Goal: Task Accomplishment & Management: Complete application form

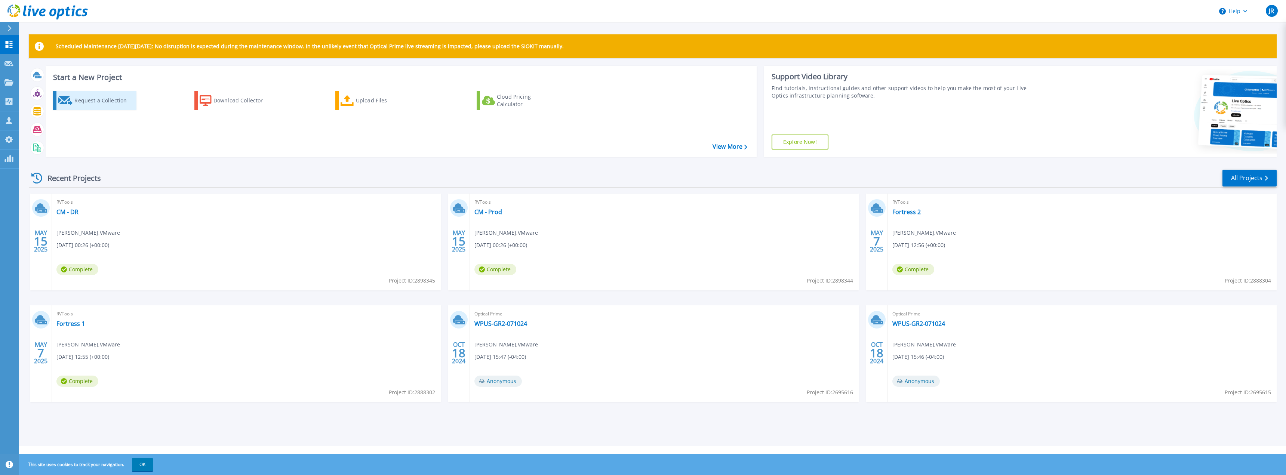
click at [96, 99] on div "Request a Collection" at bounding box center [104, 100] width 60 height 15
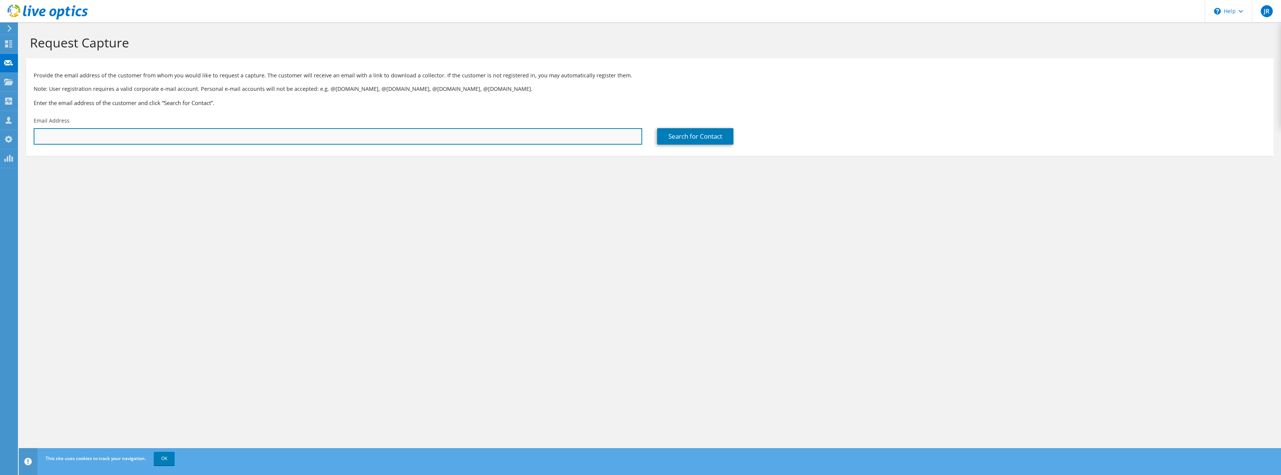
click at [98, 136] on input "text" at bounding box center [338, 136] width 608 height 16
paste input "[PERSON_NAME][EMAIL_ADDRESS][PERSON_NAME][DOMAIN_NAME]"
type input "[PERSON_NAME][EMAIL_ADDRESS][PERSON_NAME][DOMAIN_NAME]"
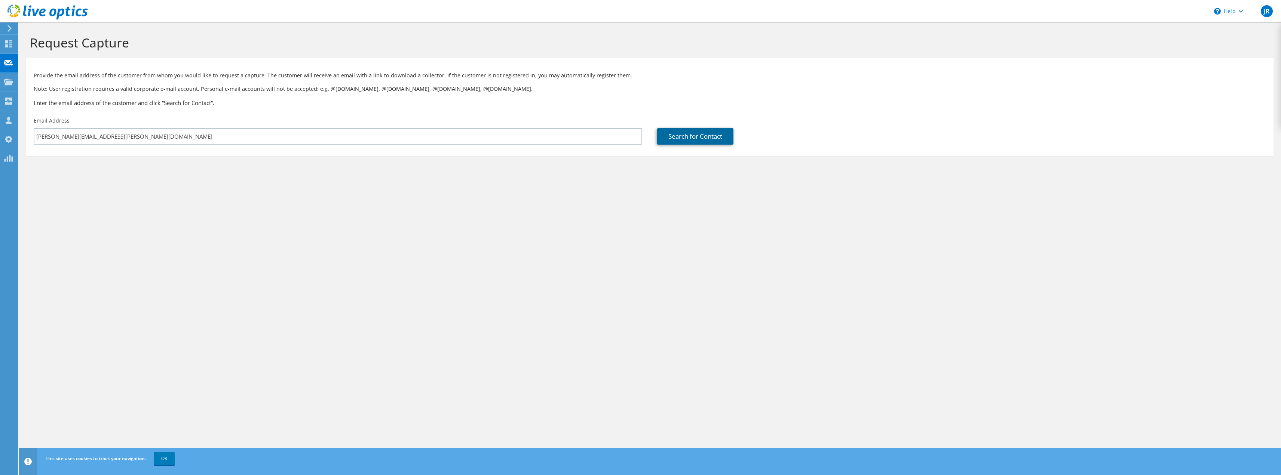
click at [680, 138] on link "Search for Contact" at bounding box center [695, 136] width 76 height 16
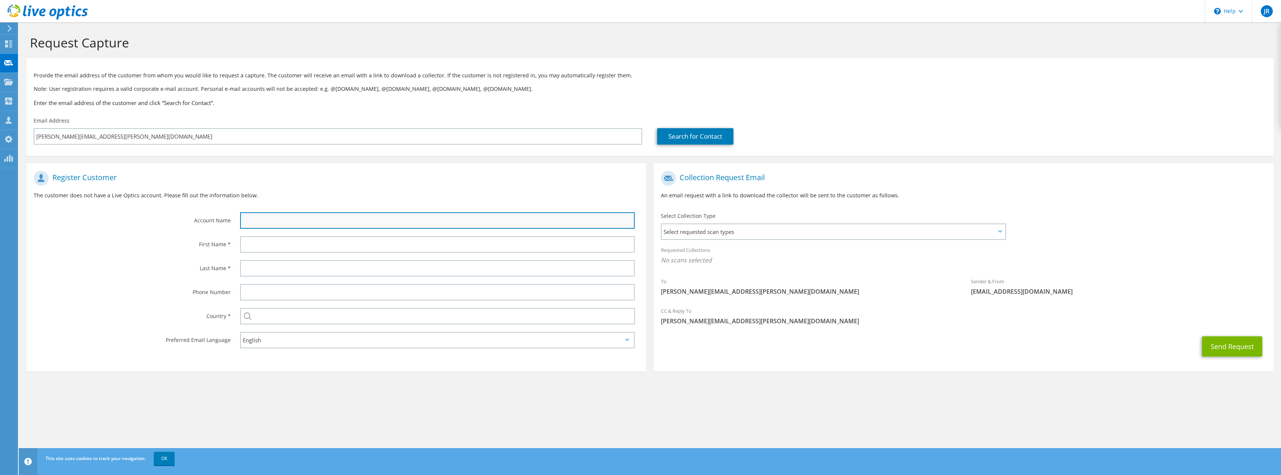
click at [269, 224] on input "text" at bounding box center [437, 220] width 394 height 16
type input "FIS"
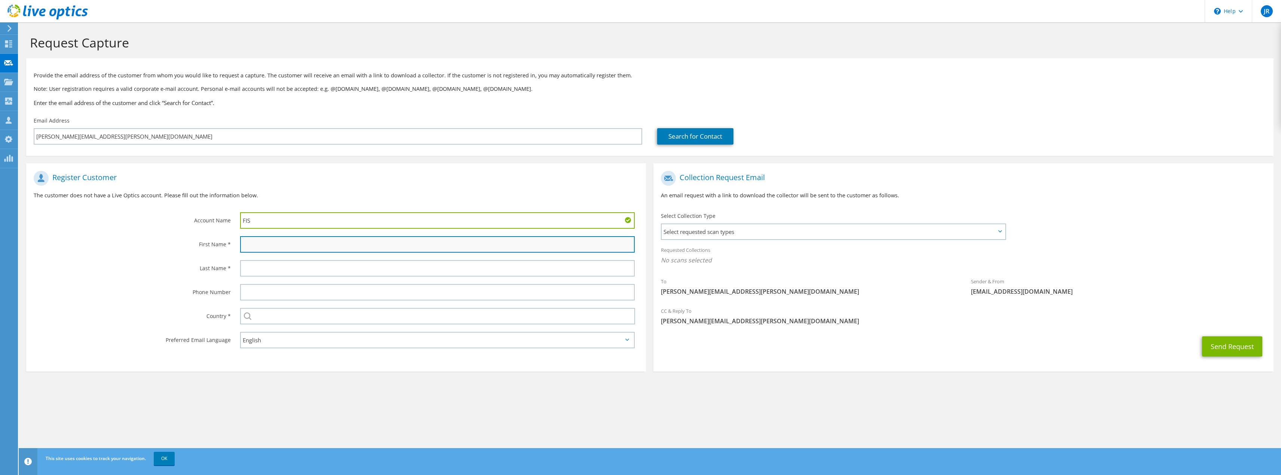
click at [270, 243] on input "text" at bounding box center [437, 244] width 394 height 16
type input "[PERSON_NAME]"
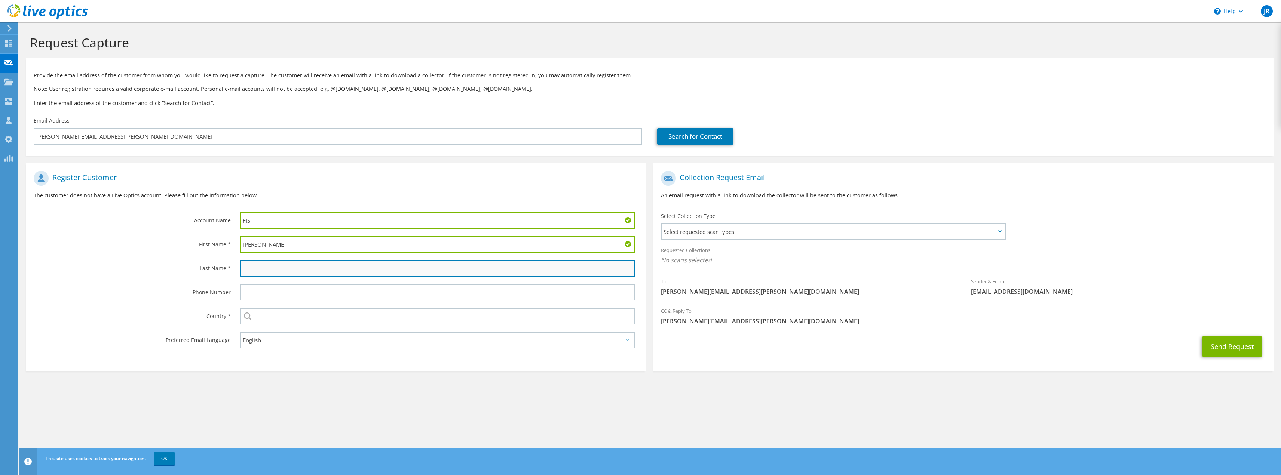
click at [256, 273] on input "text" at bounding box center [437, 268] width 394 height 16
type input "[PERSON_NAME]"
click at [779, 230] on span "Select requested scan types" at bounding box center [832, 231] width 343 height 15
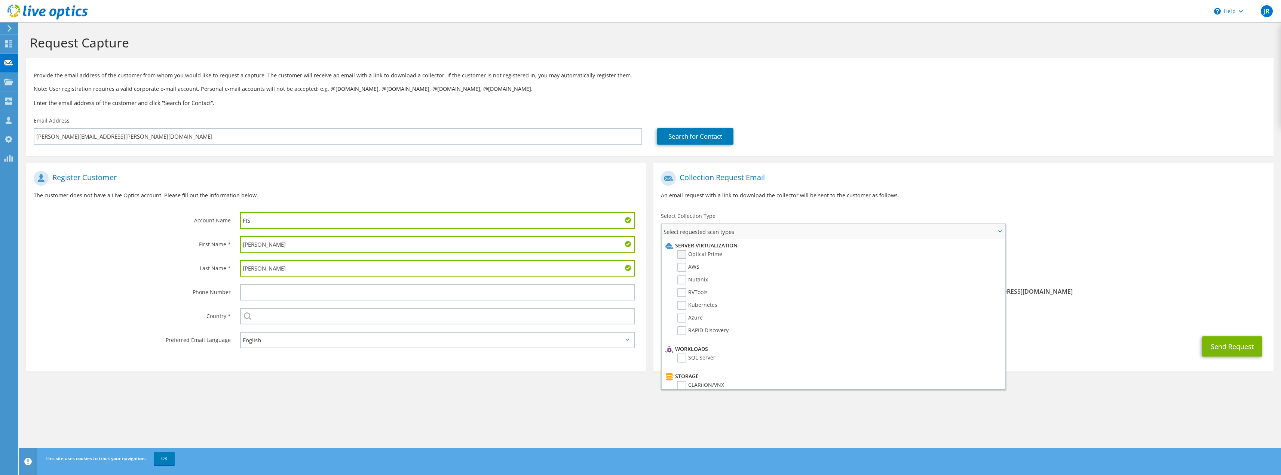
click at [686, 256] on label "Optical Prime" at bounding box center [699, 254] width 45 height 9
click at [0, 0] on input "Optical Prime" at bounding box center [0, 0] width 0 height 0
click at [1079, 329] on div "CC & Reply To [PERSON_NAME][EMAIL_ADDRESS][PERSON_NAME][DOMAIN_NAME]" at bounding box center [963, 318] width 620 height 26
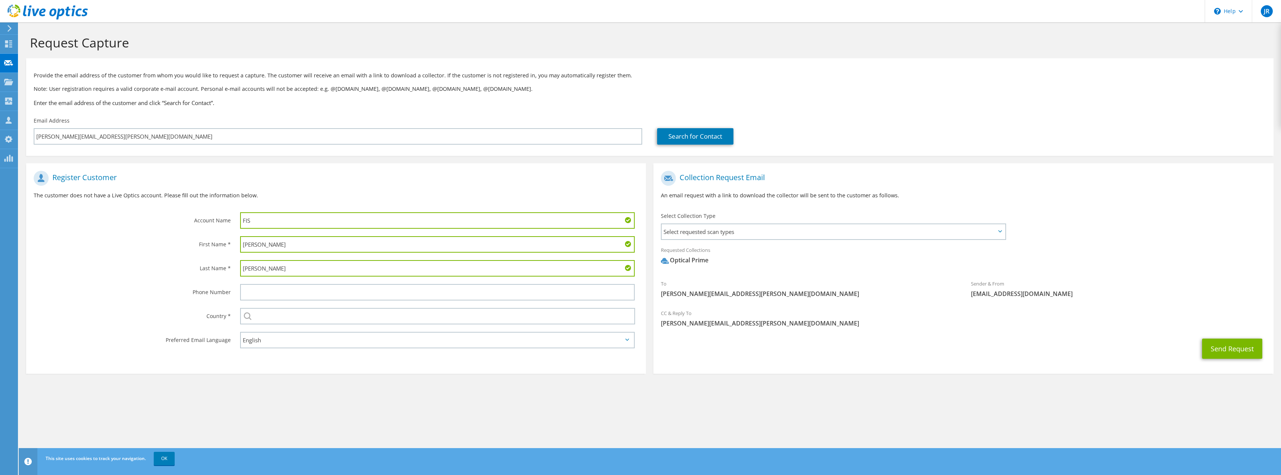
click at [998, 232] on icon at bounding box center [1000, 231] width 4 height 2
click at [1232, 347] on button "Send Request" at bounding box center [1232, 349] width 60 height 20
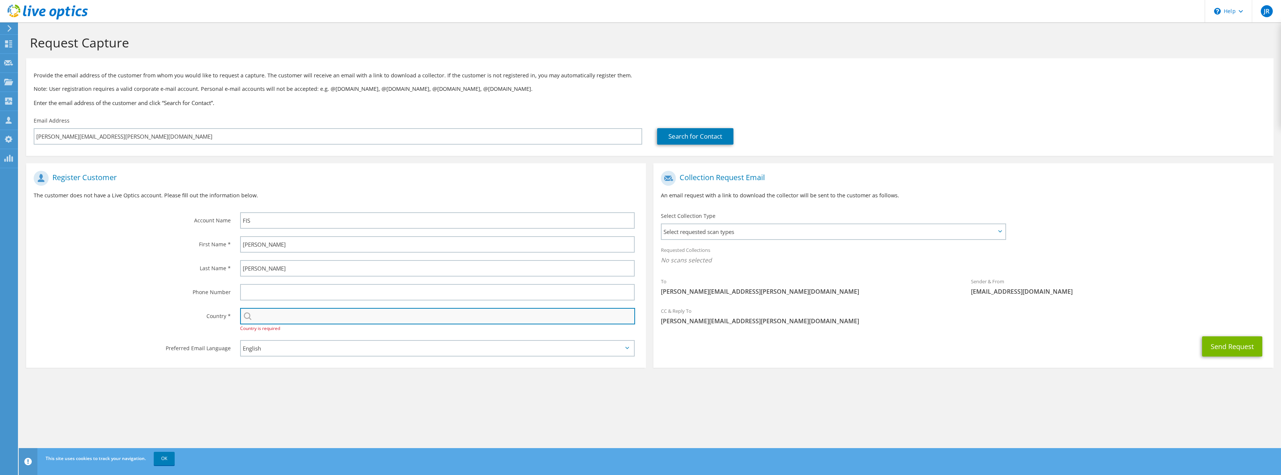
click at [258, 317] on input "text" at bounding box center [437, 316] width 395 height 16
type input "[GEOGRAPHIC_DATA]"
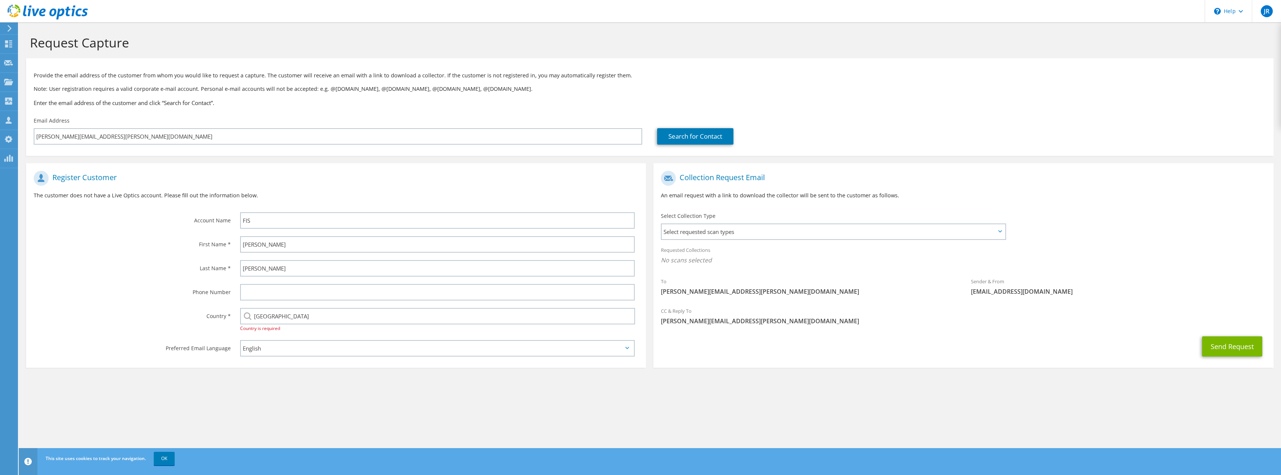
type input "9542492054"
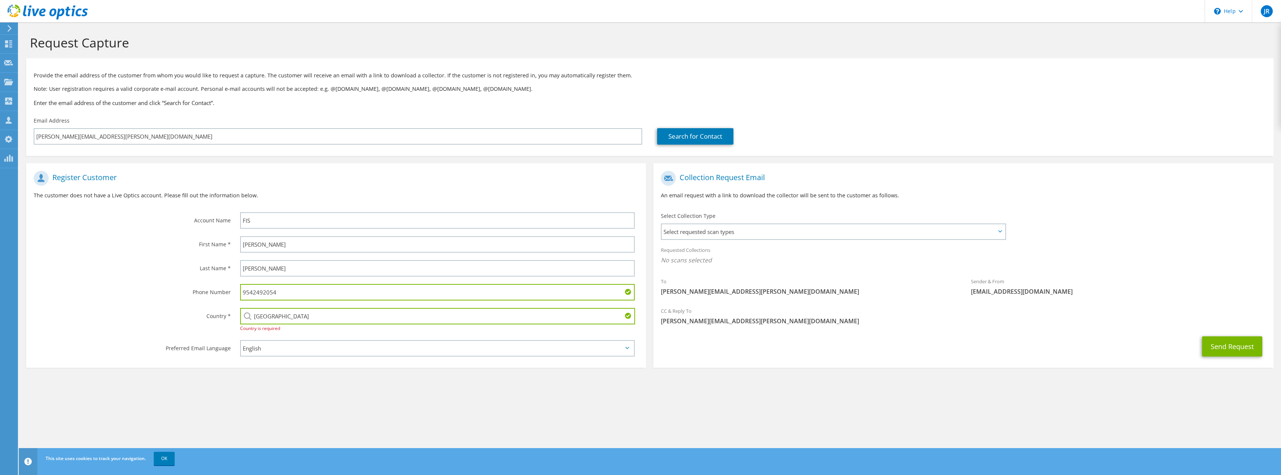
drag, startPoint x: 302, startPoint y: 294, endPoint x: 54, endPoint y: 296, distance: 248.3
click at [55, 296] on div "Phone Number 9542492054" at bounding box center [336, 292] width 620 height 24
click at [745, 406] on section "Request Capture Provide the email address of the customer from whom you would l…" at bounding box center [650, 215] width 1262 height 387
click at [1226, 342] on button "Send Request" at bounding box center [1232, 346] width 60 height 20
